Goal: Task Accomplishment & Management: Manage account settings

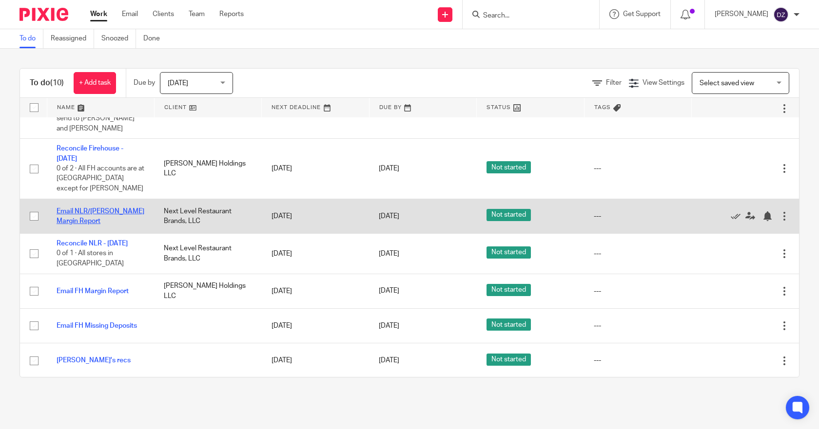
scroll to position [97, 0]
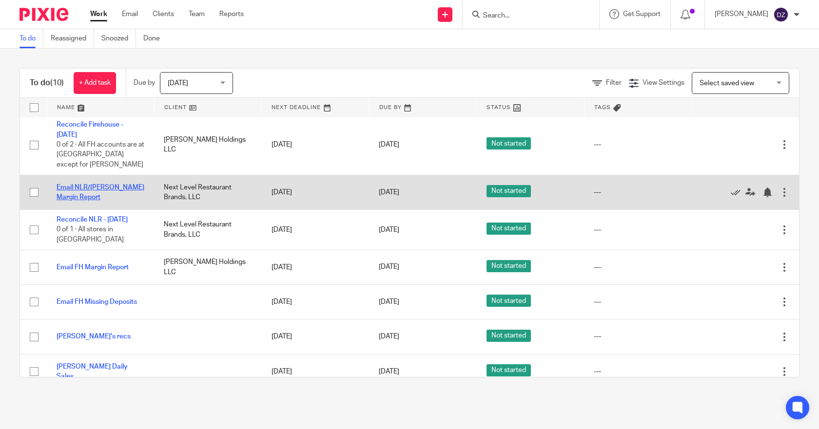
drag, startPoint x: 114, startPoint y: 176, endPoint x: 85, endPoint y: 178, distance: 28.3
click at [85, 184] on link "Email NLR/[PERSON_NAME] Margin Report" at bounding box center [101, 192] width 88 height 17
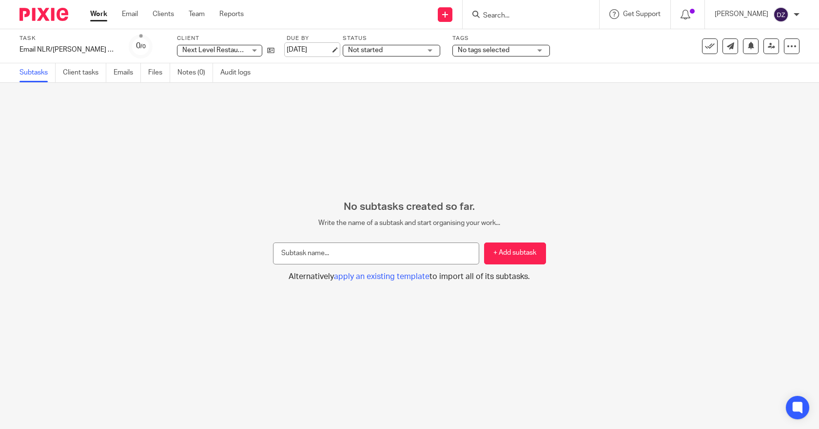
click at [330, 48] on link "[DATE]" at bounding box center [308, 50] width 44 height 10
click at [95, 15] on link "Work" at bounding box center [98, 14] width 17 height 10
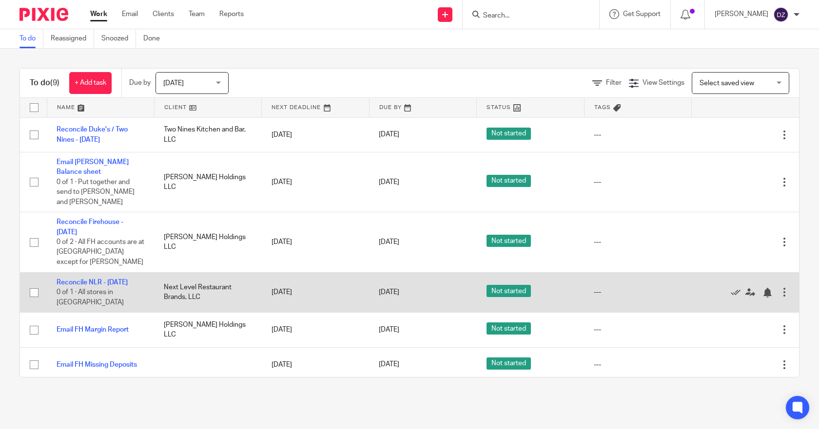
click at [294, 282] on td "[DATE]" at bounding box center [315, 292] width 107 height 40
click at [110, 279] on link "Reconcile NLR - [DATE]" at bounding box center [92, 282] width 71 height 7
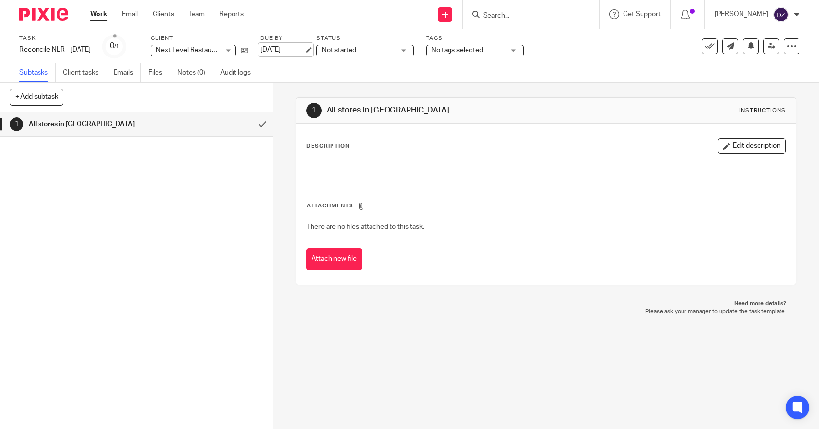
click at [304, 50] on link "[DATE]" at bounding box center [282, 50] width 44 height 10
click at [102, 17] on link "Work" at bounding box center [98, 14] width 17 height 10
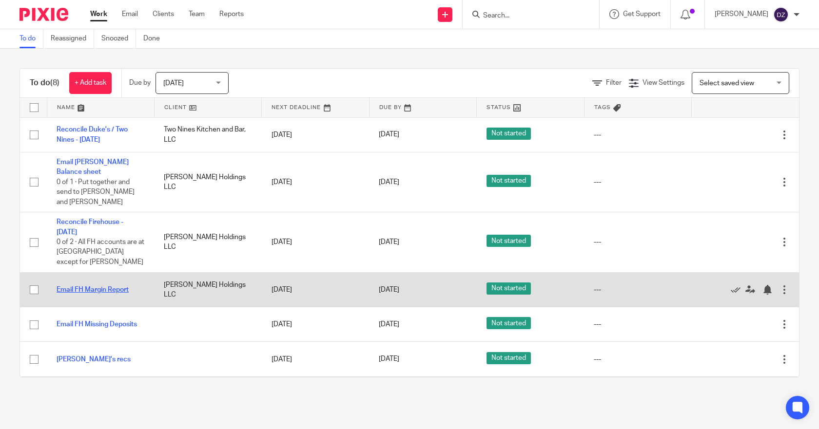
click at [106, 286] on link "Email FH Margin Report" at bounding box center [93, 289] width 72 height 7
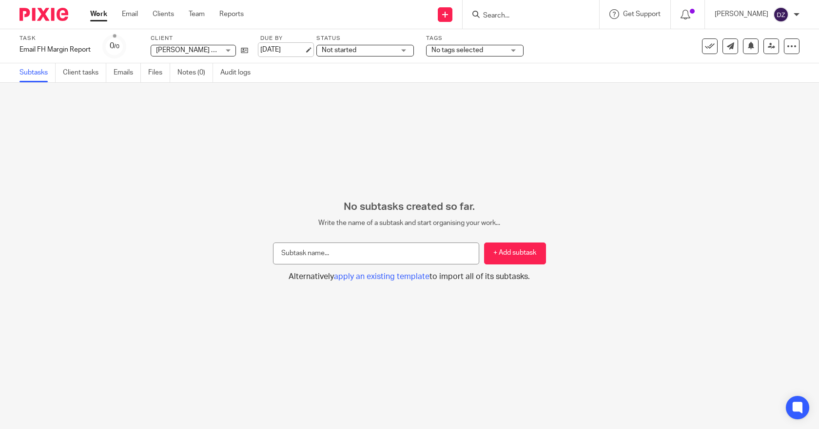
click at [295, 51] on link "[DATE]" at bounding box center [282, 50] width 44 height 10
click at [97, 11] on link "Work" at bounding box center [98, 14] width 17 height 10
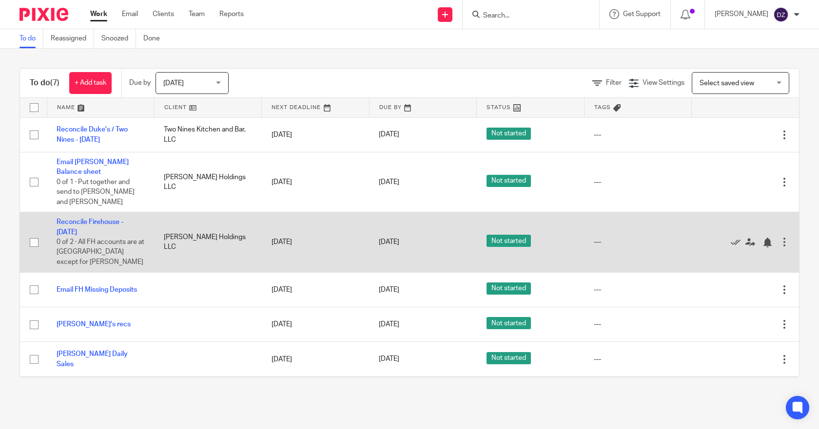
scroll to position [24, 0]
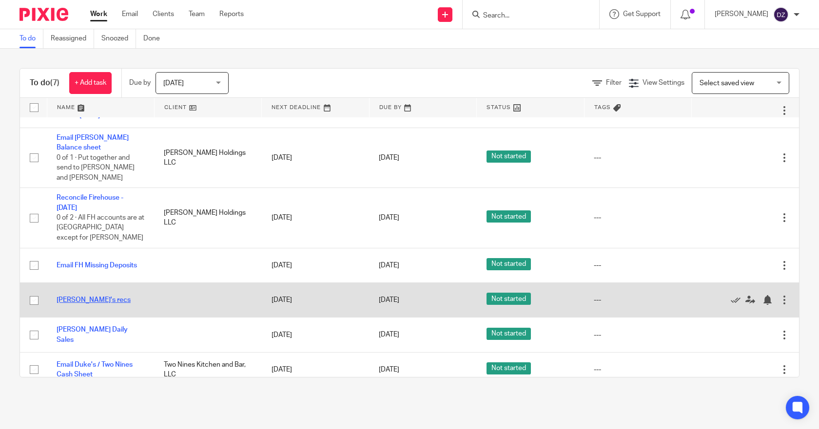
click at [86, 297] on link "[PERSON_NAME]'s recs" at bounding box center [94, 300] width 74 height 7
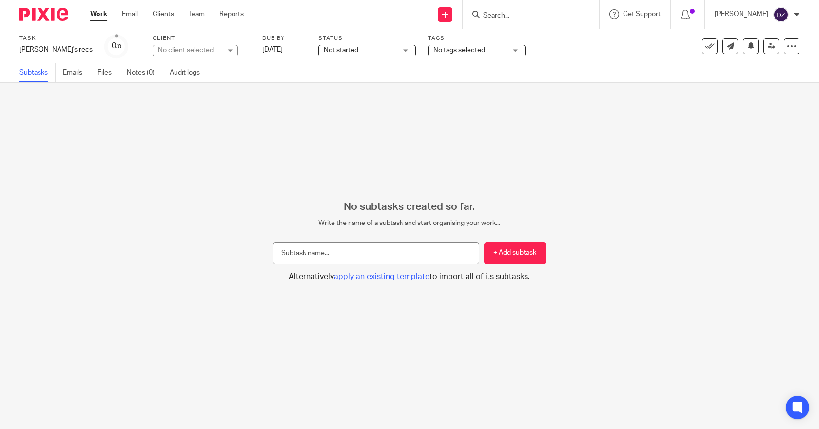
click at [93, 13] on link "Work" at bounding box center [98, 14] width 17 height 10
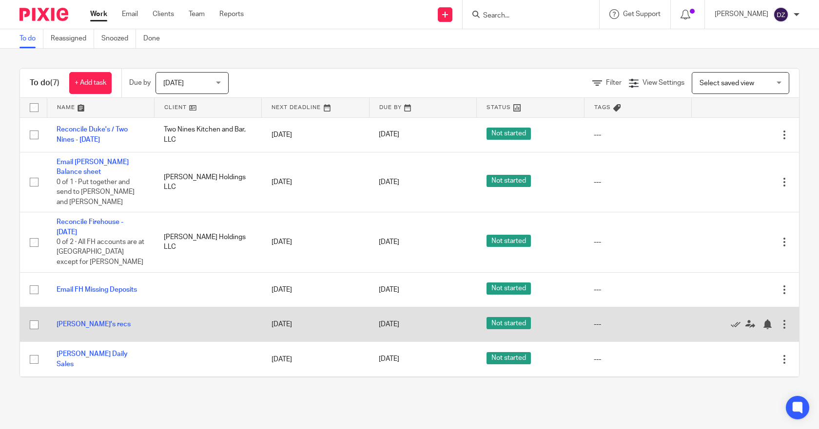
click at [779, 320] on div at bounding box center [784, 325] width 10 height 10
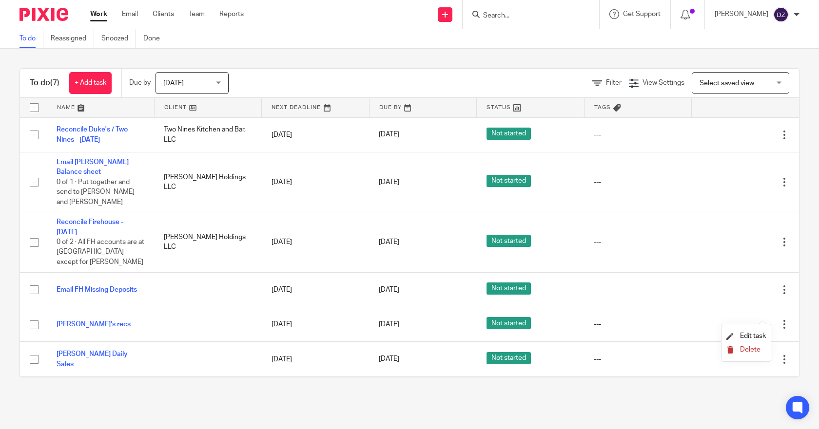
click at [751, 348] on span "Delete" at bounding box center [750, 349] width 20 height 7
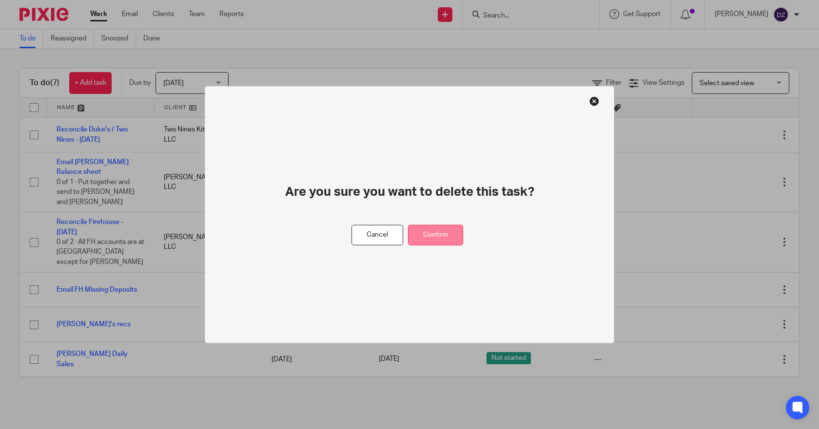
click at [435, 234] on button "Confirm" at bounding box center [435, 235] width 55 height 21
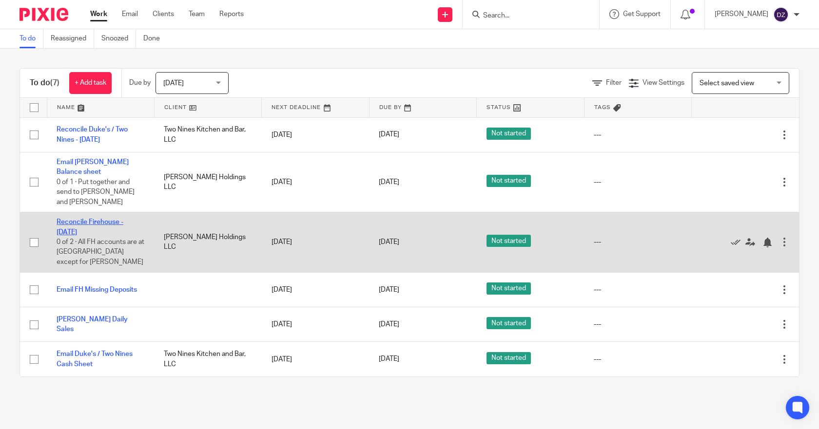
click at [103, 219] on link "Reconcile Firehouse - [DATE]" at bounding box center [90, 227] width 67 height 17
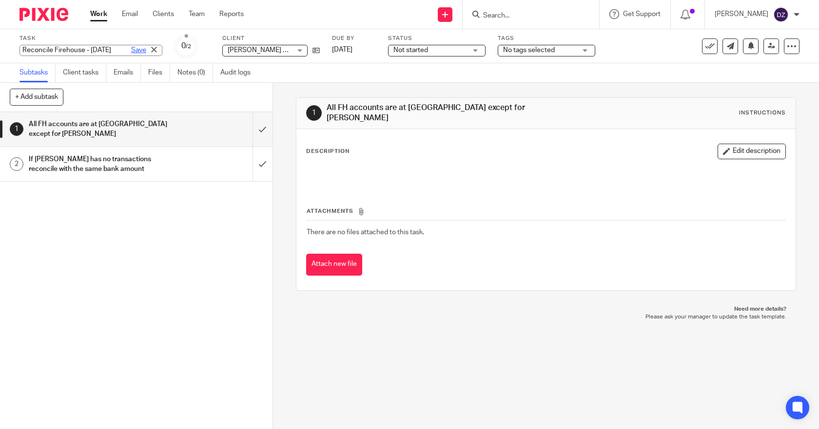
click at [110, 49] on div "Reconcile Firehouse - Friday Save Reconcile Firehouse - Friday" at bounding box center [90, 50] width 143 height 11
click at [101, 48] on input "Reconcile Firehouse - [DATE]" at bounding box center [90, 50] width 143 height 11
click at [129, 49] on div "Save" at bounding box center [145, 50] width 33 height 10
click at [105, 52] on input "Reconcile Firehouse - [DATE]" at bounding box center [90, 50] width 143 height 11
click at [103, 48] on input "Reconcile Firehouse - Fry" at bounding box center [90, 50] width 143 height 11
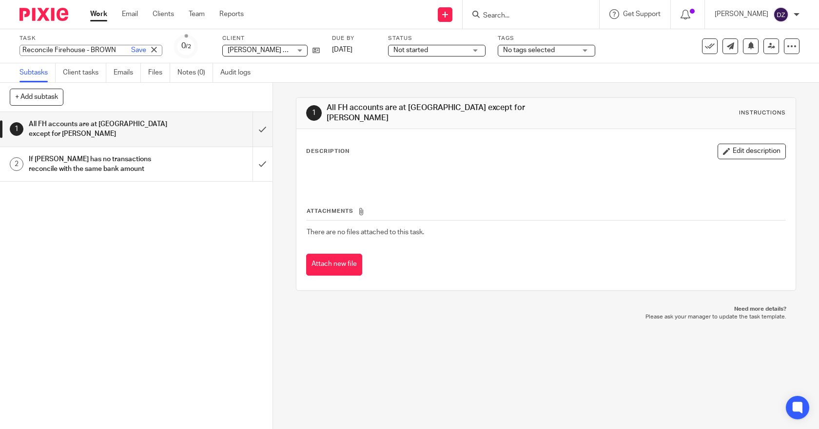
scroll to position [0, 9]
type input "Reconcile Firehouse - BROWN"
click at [131, 49] on link "Save" at bounding box center [138, 50] width 15 height 10
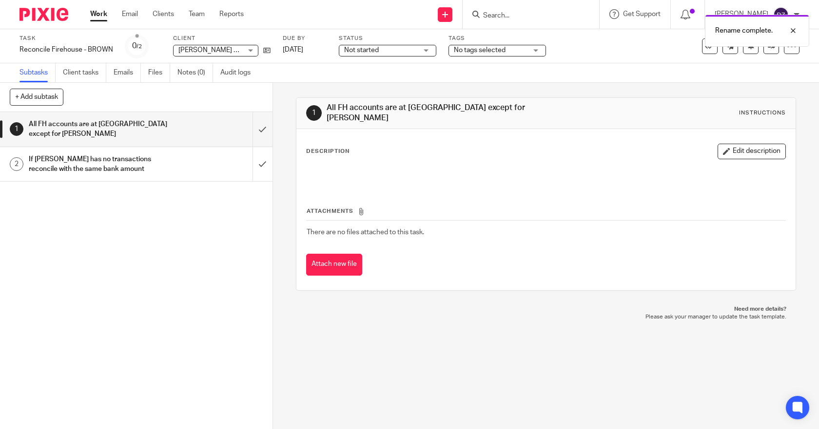
click at [99, 11] on link "Work" at bounding box center [98, 14] width 17 height 10
